Goal: Obtain resource: Obtain resource

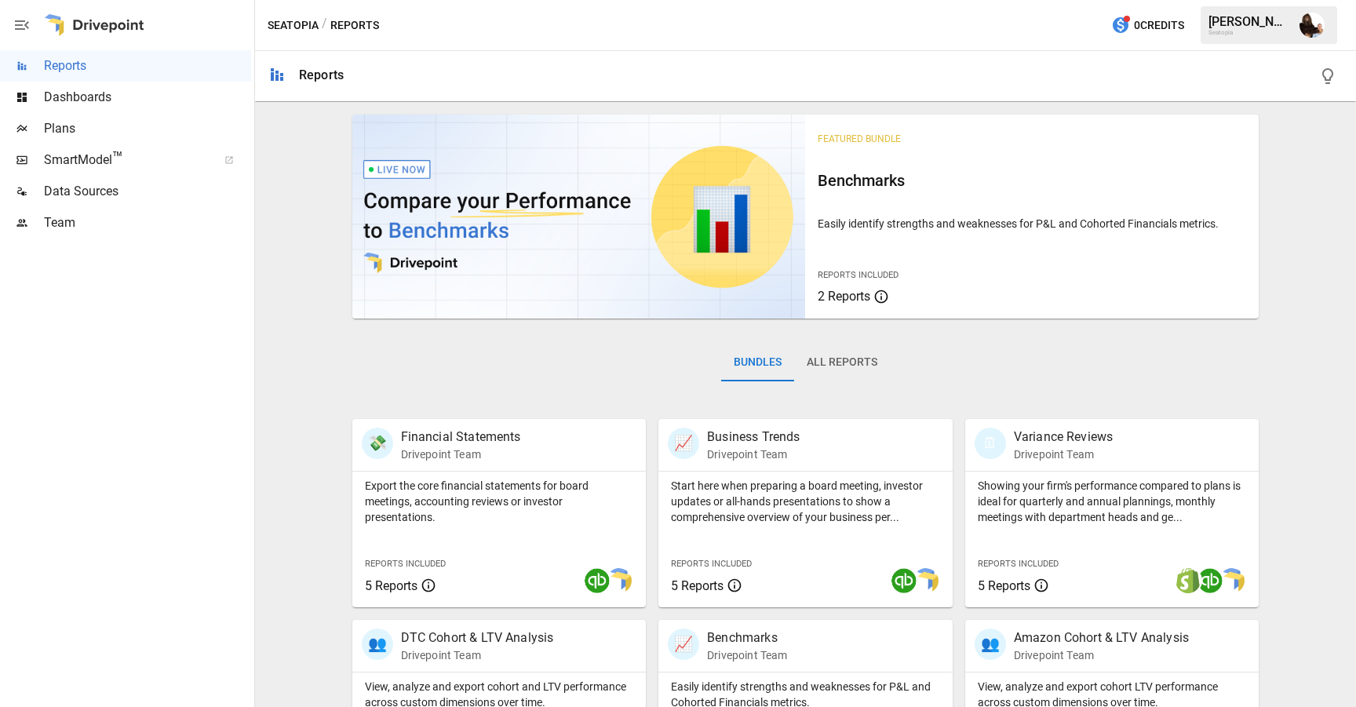
click at [130, 126] on span "Plans" at bounding box center [147, 128] width 207 height 19
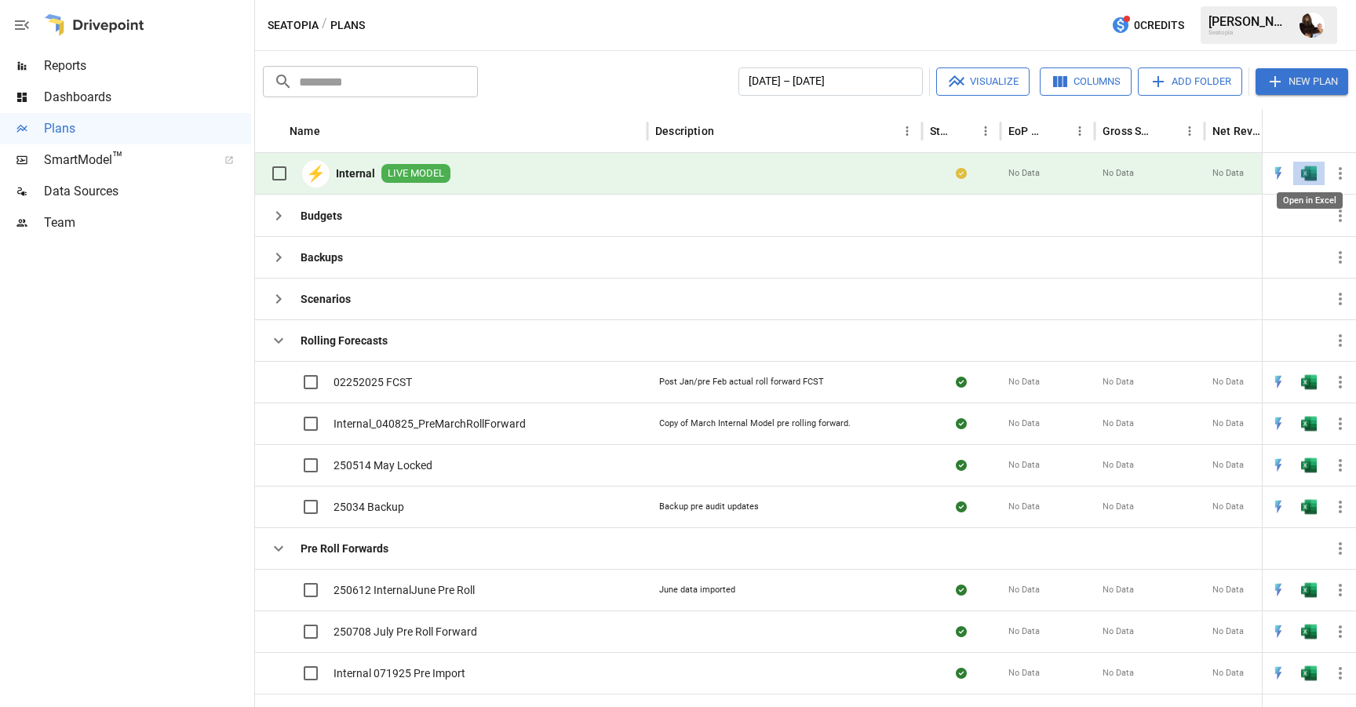
click at [1309, 178] on img "Open in Excel" at bounding box center [1309, 174] width 16 height 16
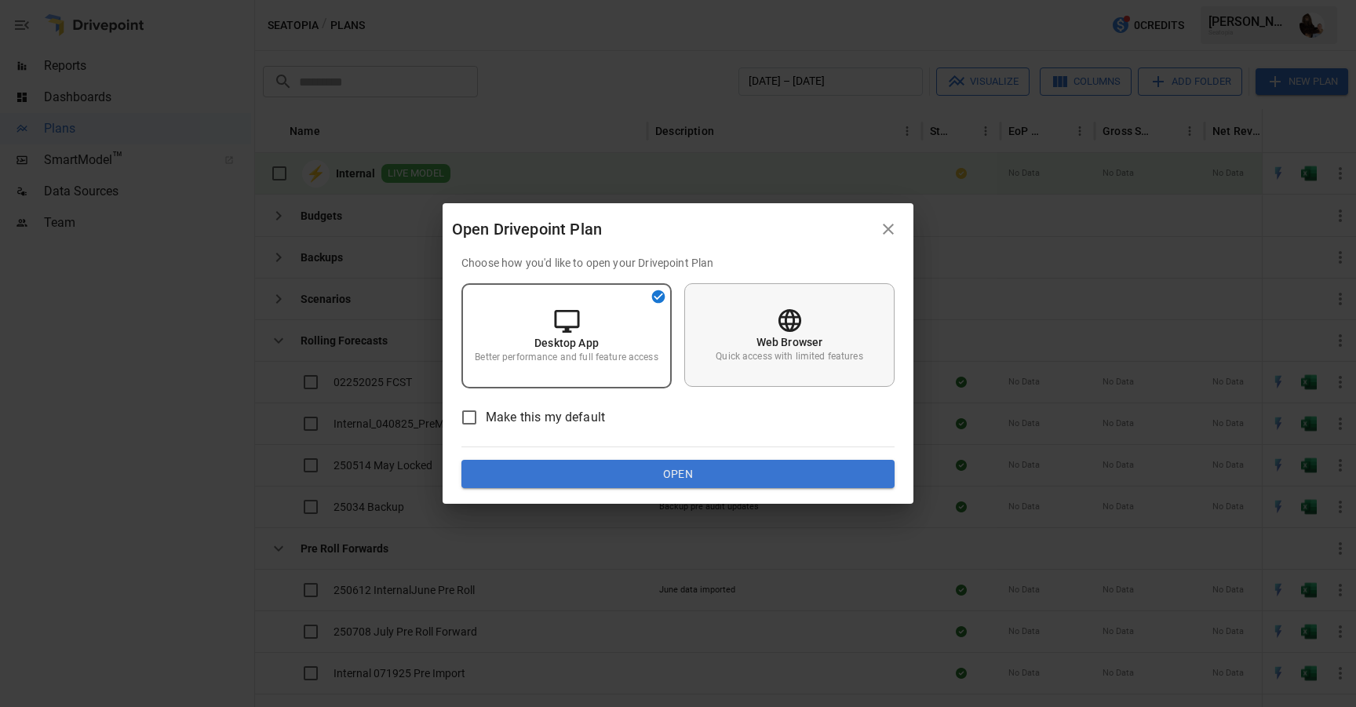
click at [781, 331] on icon at bounding box center [789, 320] width 27 height 27
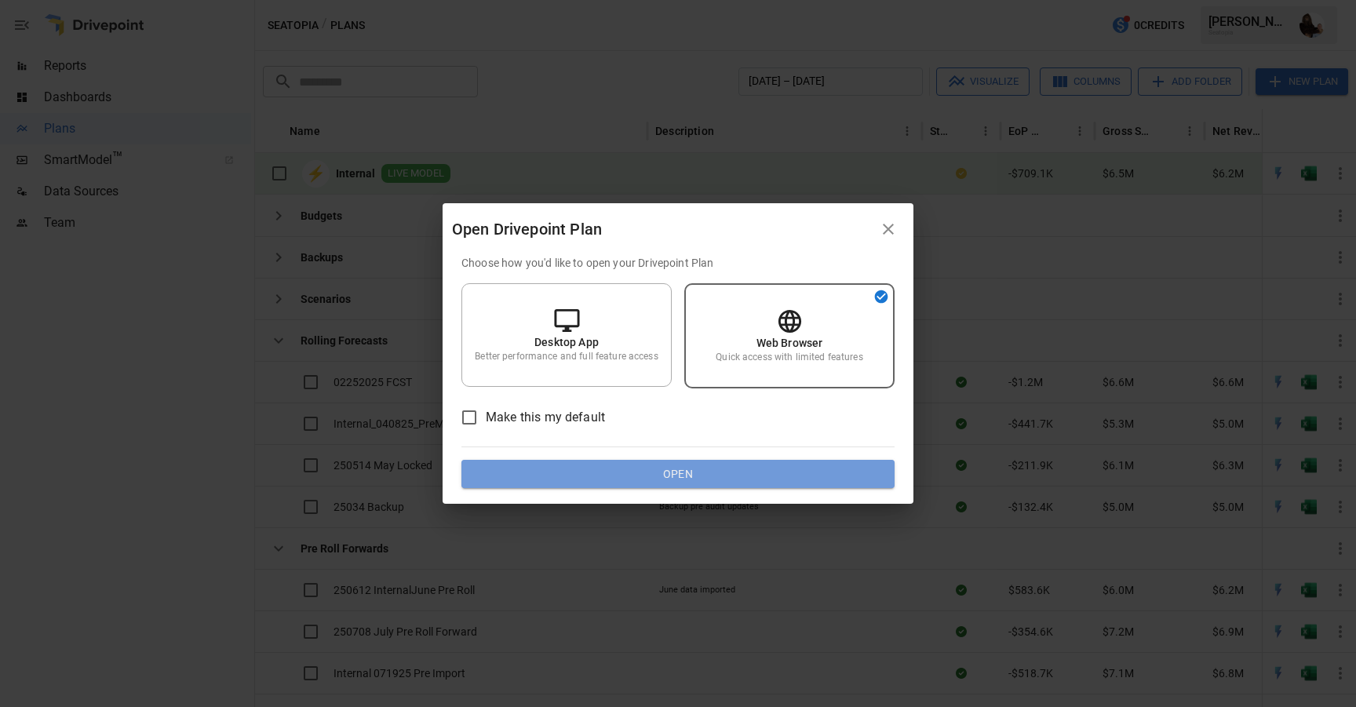
click at [733, 472] on button "Open" at bounding box center [677, 474] width 433 height 28
